Goal: Task Accomplishment & Management: Complete application form

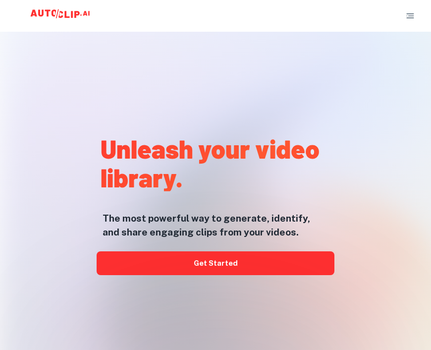
click at [276, 275] on link "Get Started" at bounding box center [216, 263] width 238 height 24
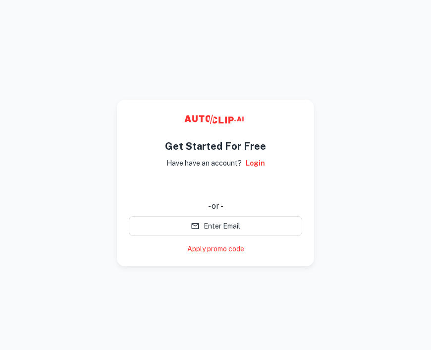
click at [291, 229] on button "Enter Email" at bounding box center [215, 226] width 173 height 20
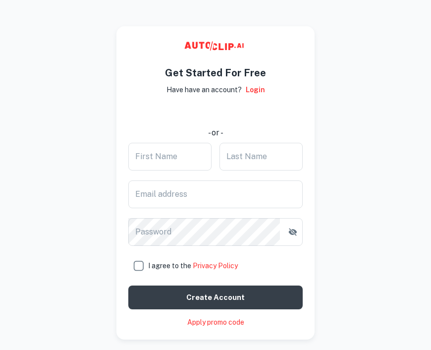
click at [180, 157] on input "First Name" at bounding box center [169, 157] width 83 height 28
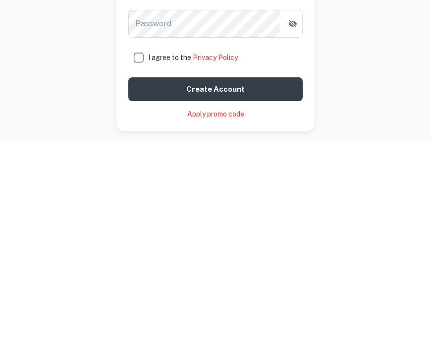
scroll to position [8, 0]
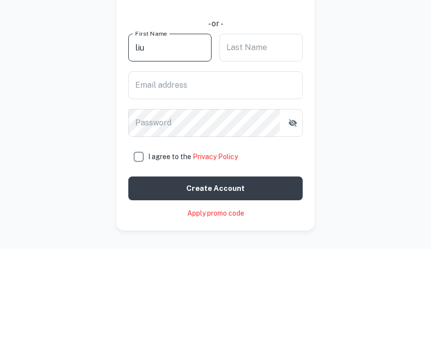
type input "liu"
click at [268, 135] on input "Last Name" at bounding box center [261, 149] width 83 height 28
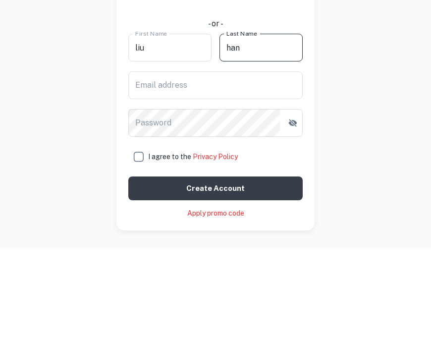
type input "han"
click at [260, 172] on input "Email address" at bounding box center [215, 186] width 174 height 28
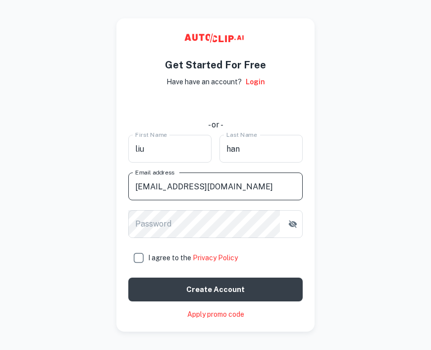
type input "1622338930@qq.com"
click at [128, 262] on input "I agree to the Privacy Policy" at bounding box center [138, 258] width 20 height 20
checkbox input "true"
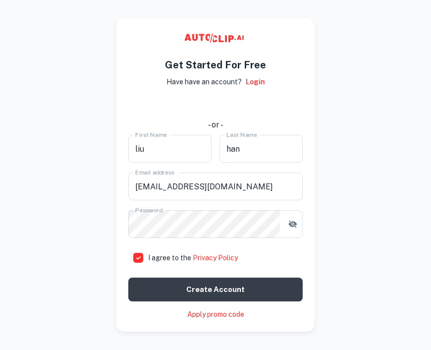
click at [235, 282] on button "Create account" at bounding box center [215, 290] width 174 height 24
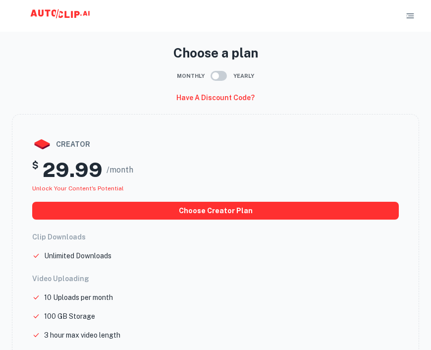
scroll to position [16, 0]
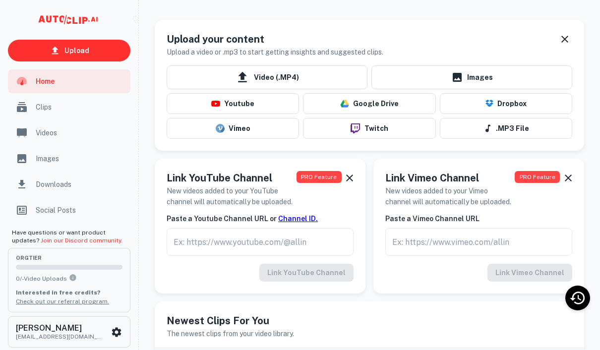
scroll to position [63, 0]
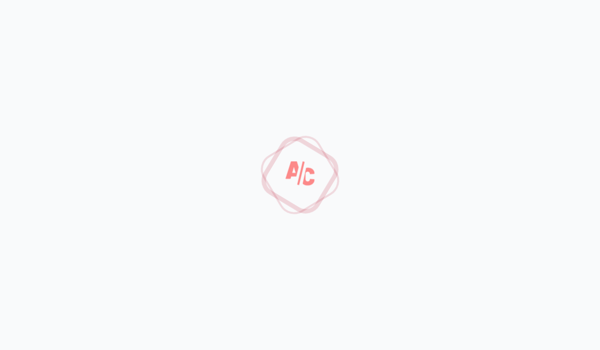
scroll to position [8, 0]
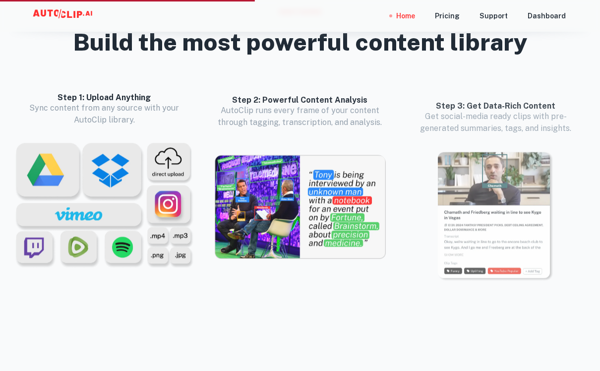
scroll to position [949, 0]
